Goal: Transaction & Acquisition: Download file/media

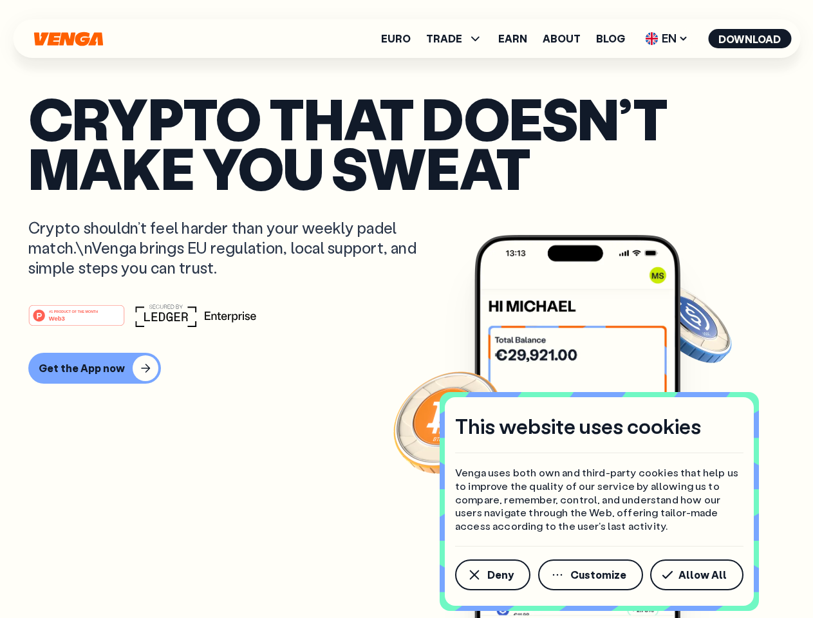
click at [406, 309] on div "#1 PRODUCT OF THE MONTH Web3" at bounding box center [406, 315] width 756 height 23
click at [492, 575] on span "Deny" at bounding box center [500, 574] width 26 height 10
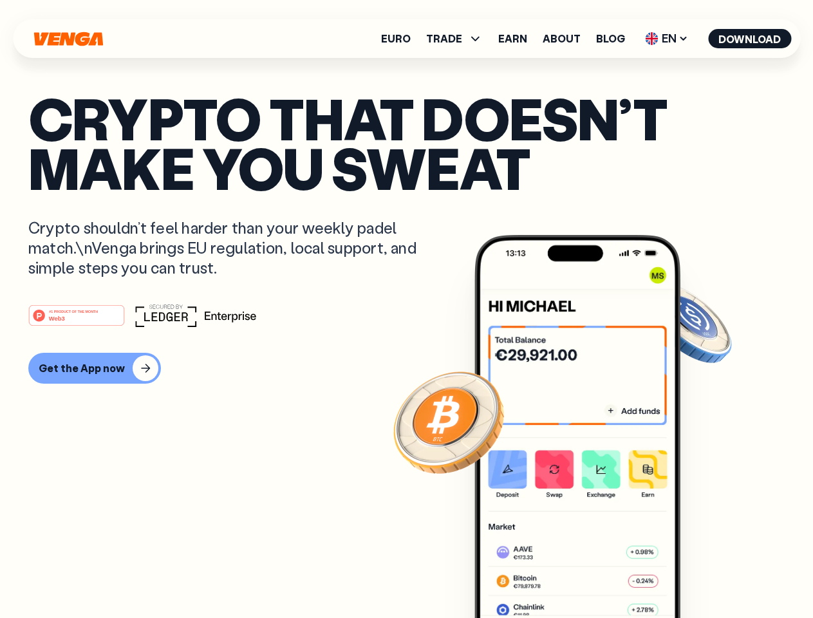
click at [591, 575] on img at bounding box center [577, 450] width 206 height 431
click at [699, 575] on article "Crypto that doesn’t make you sweat Crypto shouldn’t feel harder than your weekl…" at bounding box center [406, 334] width 756 height 483
click at [458, 39] on span "TRADE" at bounding box center [444, 38] width 36 height 10
click at [667, 39] on span "EN" at bounding box center [666, 38] width 52 height 21
click at [750, 39] on button "Download" at bounding box center [749, 38] width 83 height 19
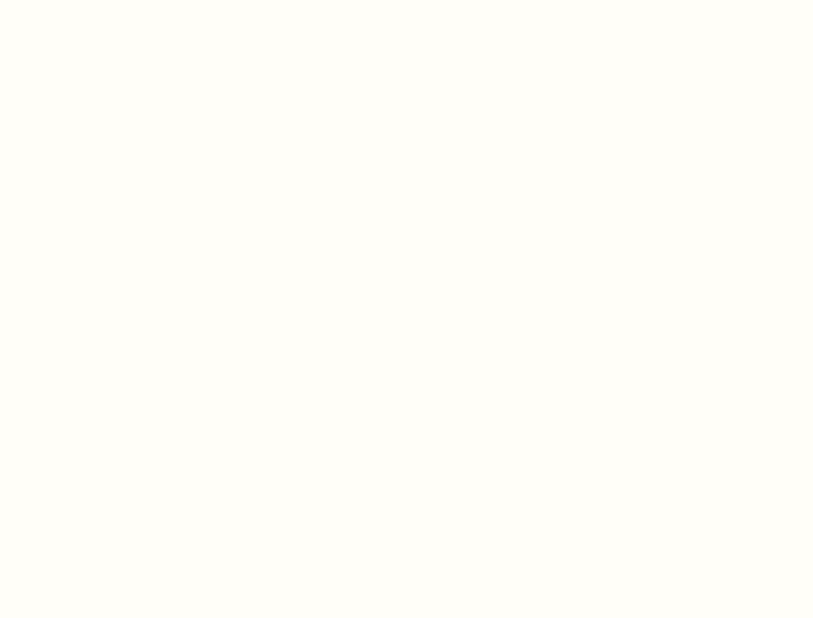
click at [93, 0] on html "This website uses cookies Venga uses both own and third-party cookies that help…" at bounding box center [406, 0] width 813 height 0
click at [78, 0] on html "This website uses cookies Venga uses both own and third-party cookies that help…" at bounding box center [406, 0] width 813 height 0
